Goal: Navigation & Orientation: Find specific page/section

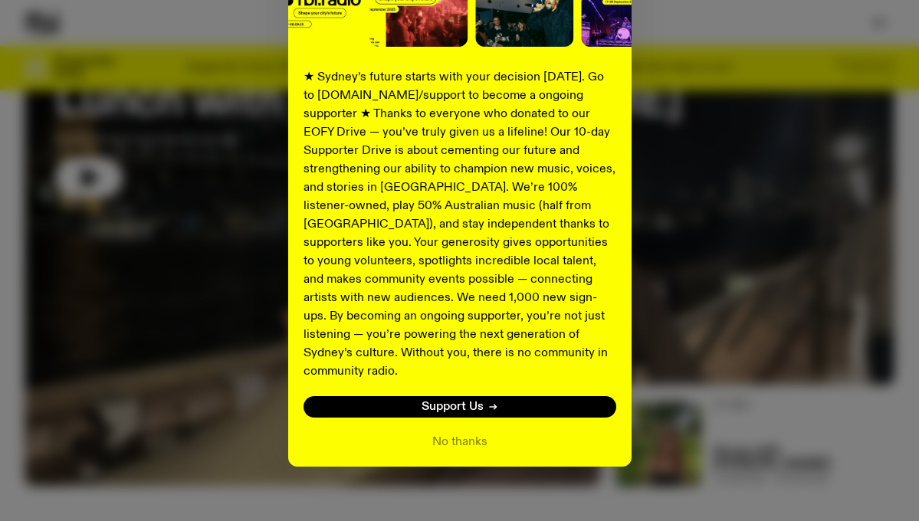
scroll to position [236, 0]
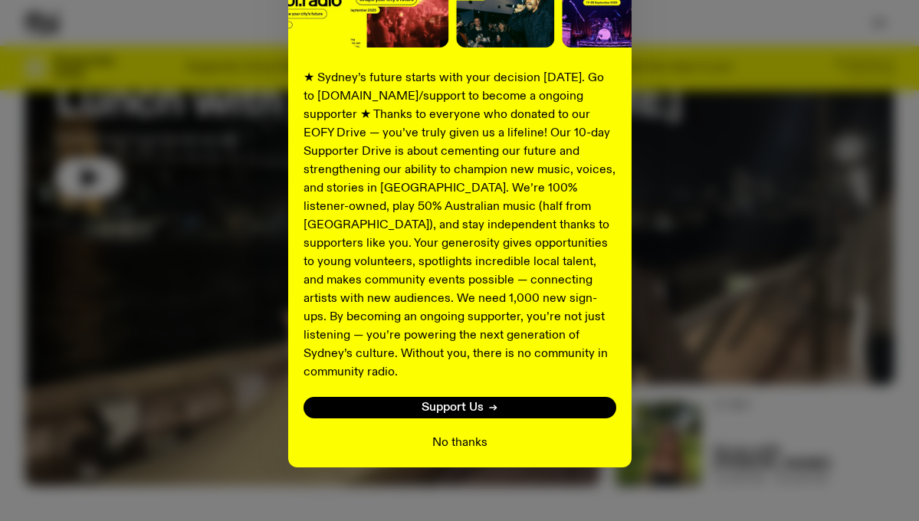
click at [444, 434] on button "No thanks" at bounding box center [459, 443] width 55 height 18
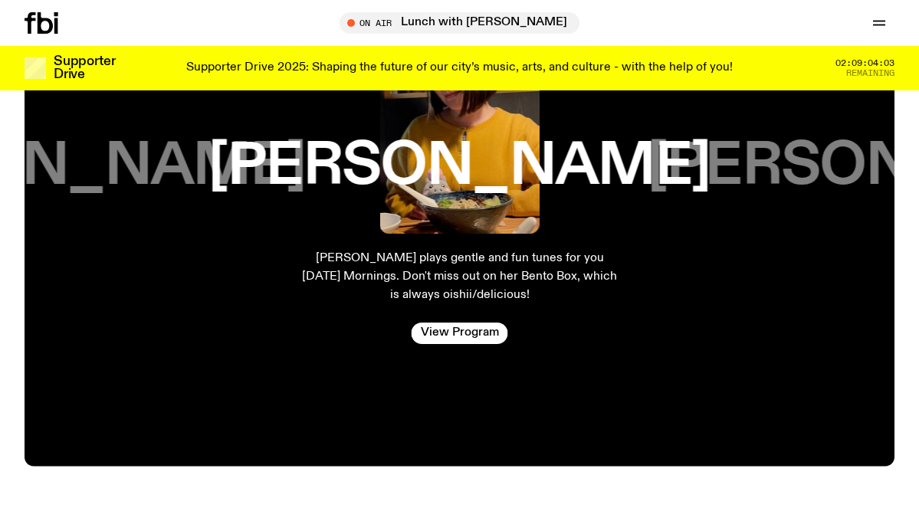
scroll to position [2863, 0]
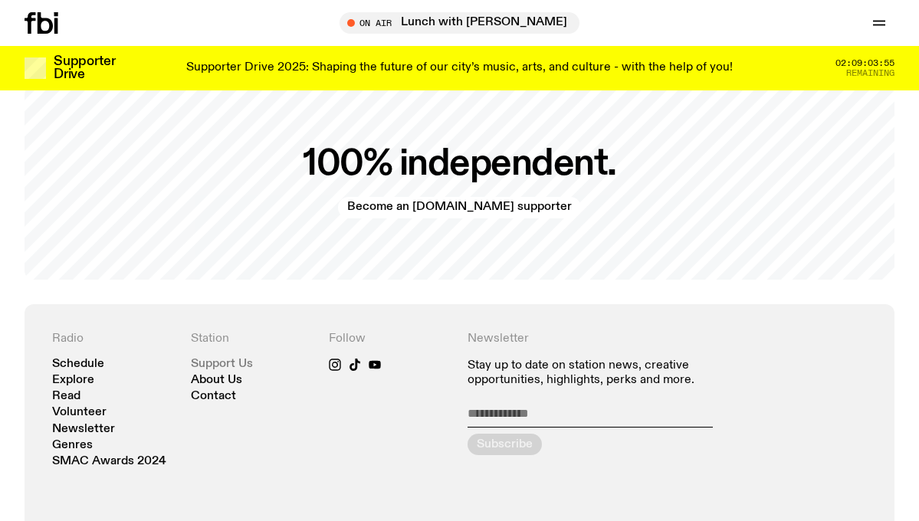
click at [242, 359] on link "Support Us" at bounding box center [222, 364] width 62 height 11
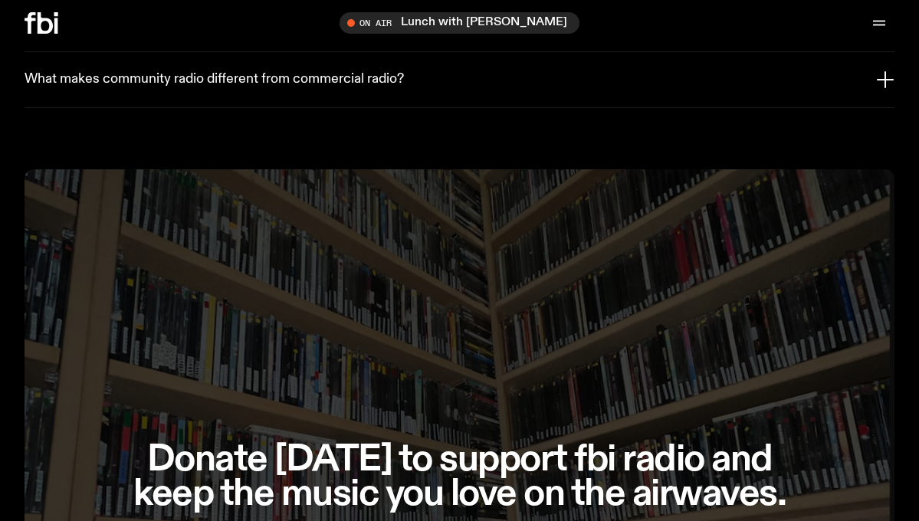
scroll to position [3892, 0]
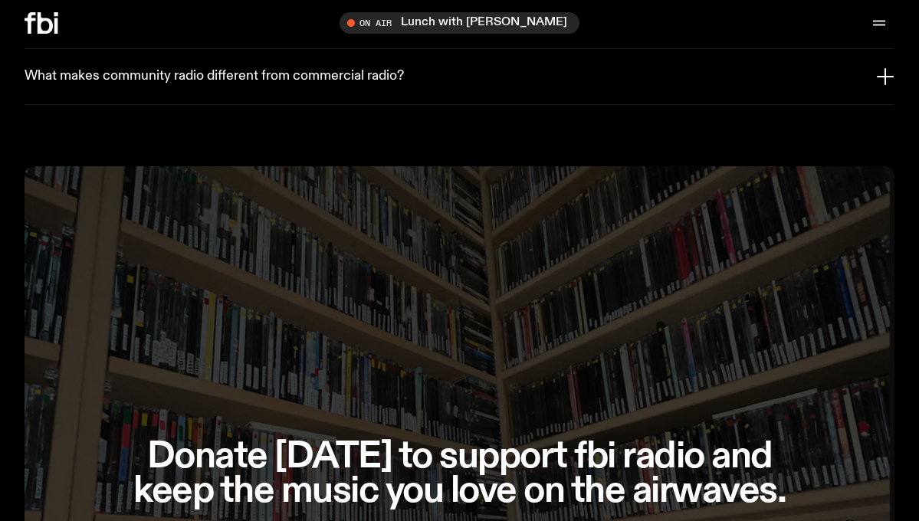
click at [879, 67] on icon "button" at bounding box center [885, 76] width 18 height 18
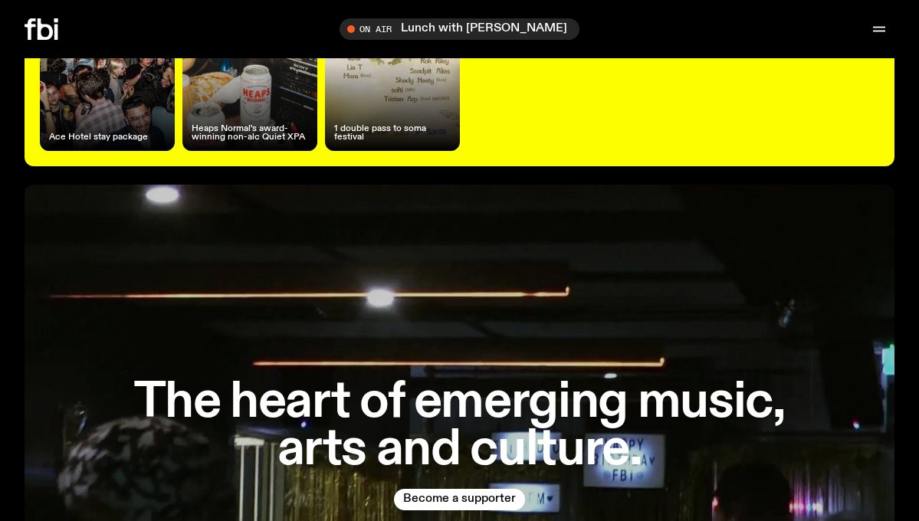
scroll to position [0, 0]
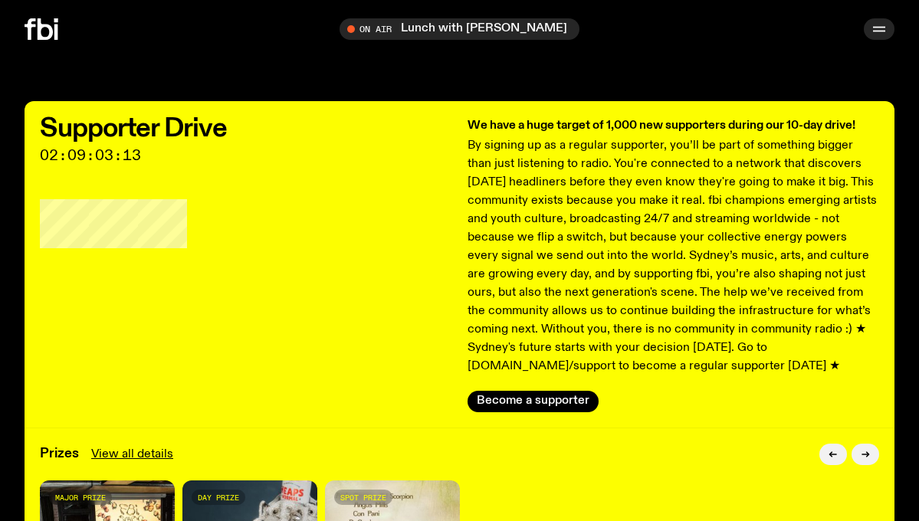
click at [880, 25] on icon "button" at bounding box center [879, 29] width 18 height 18
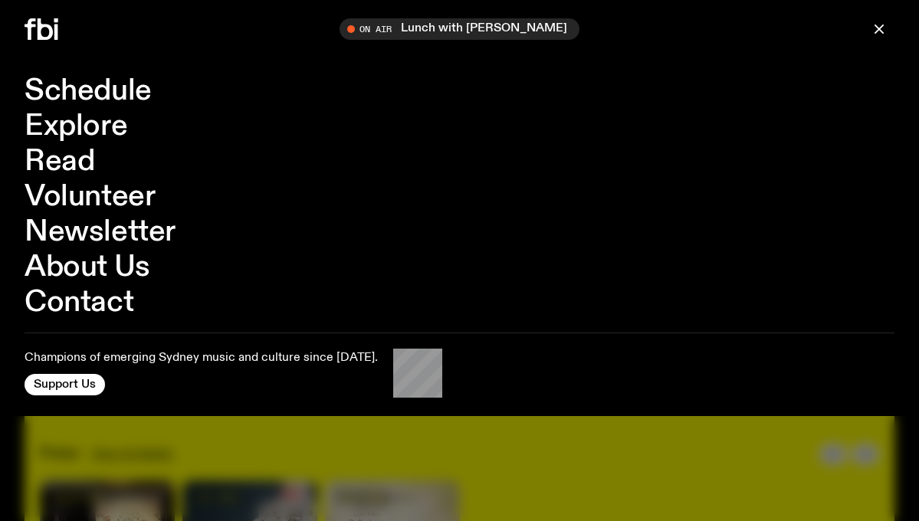
click at [107, 266] on link "About Us" at bounding box center [88, 267] width 126 height 29
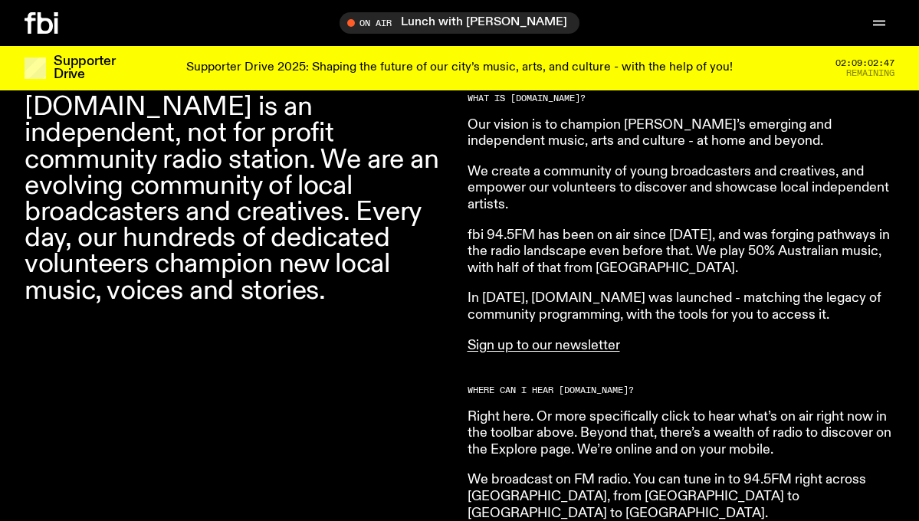
scroll to position [320, 0]
